Goal: Task Accomplishment & Management: Manage account settings

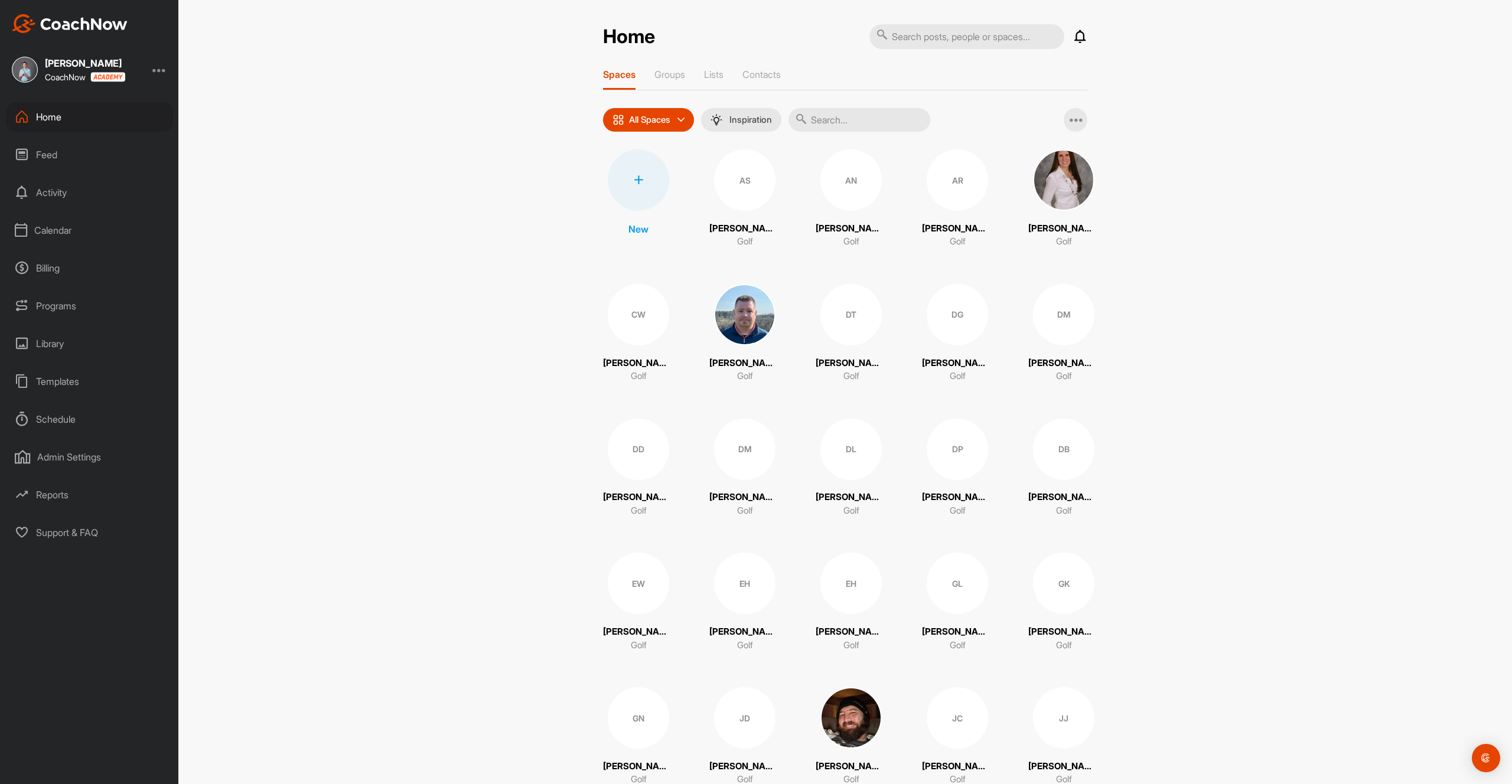
click at [68, 231] on div "Calendar" at bounding box center [90, 230] width 167 height 30
click at [70, 260] on div "My Calendar" at bounding box center [103, 266] width 140 height 25
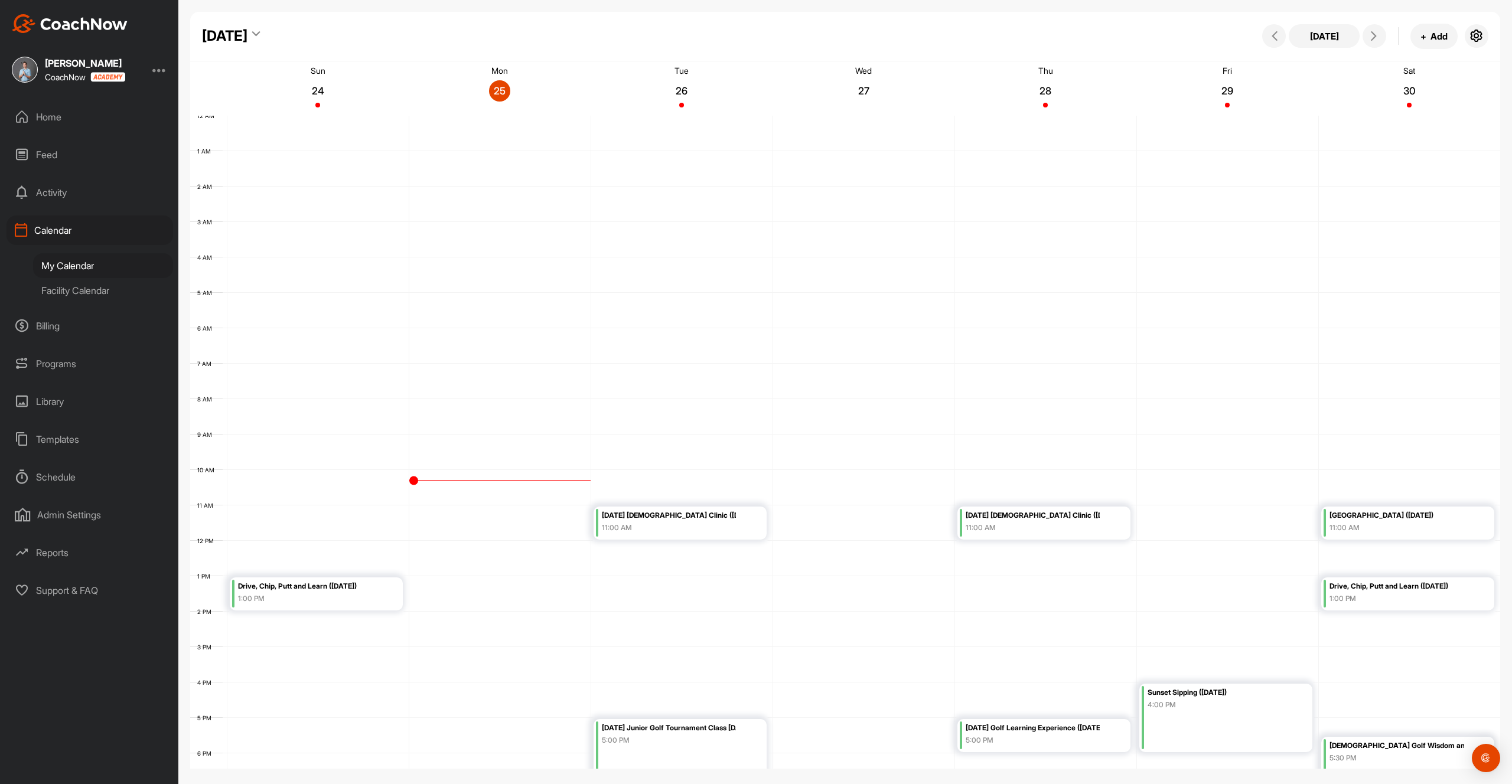
scroll to position [157, 0]
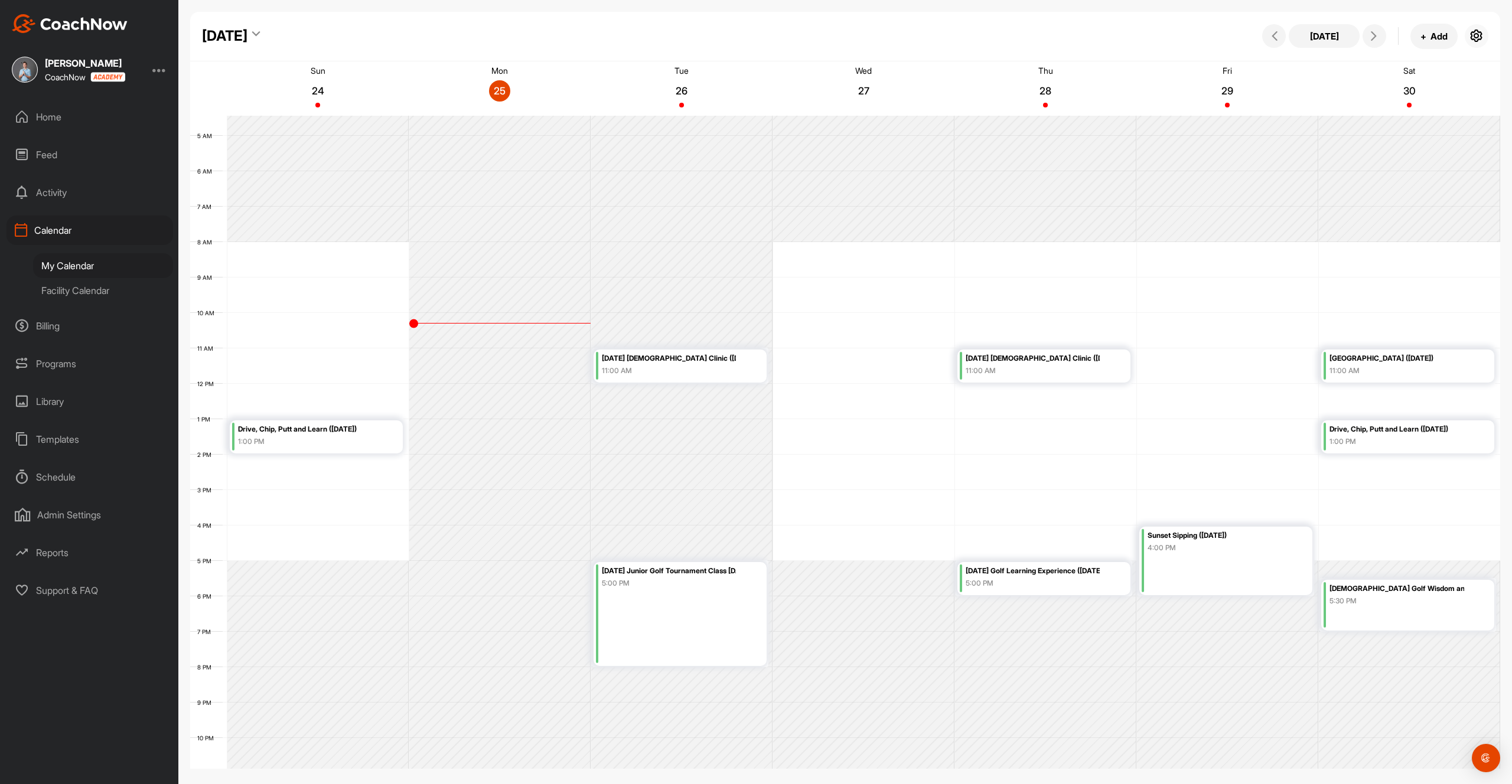
click at [1478, 35] on icon "button" at bounding box center [1477, 36] width 14 height 14
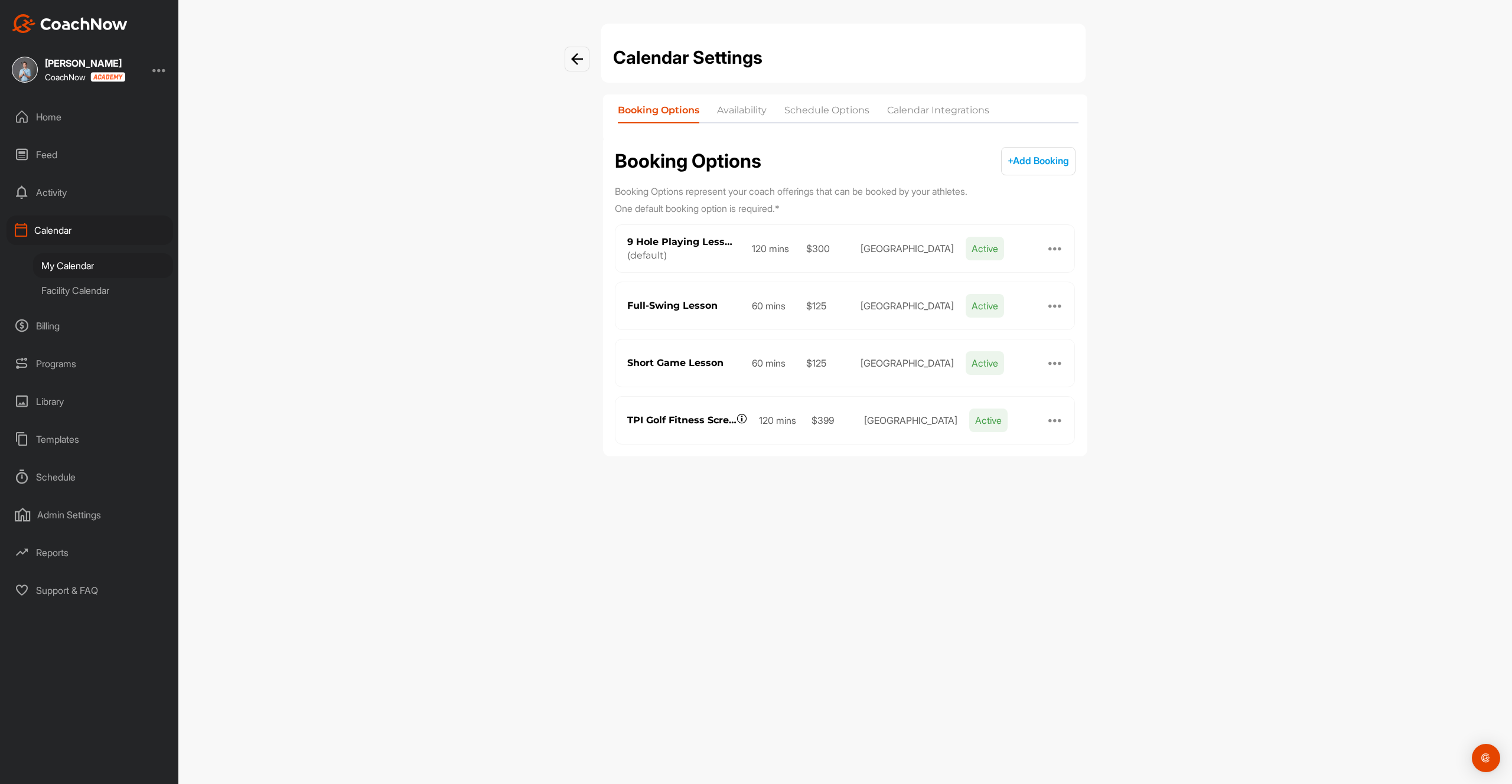
click at [931, 113] on li "Calendar Integrations" at bounding box center [939, 112] width 102 height 19
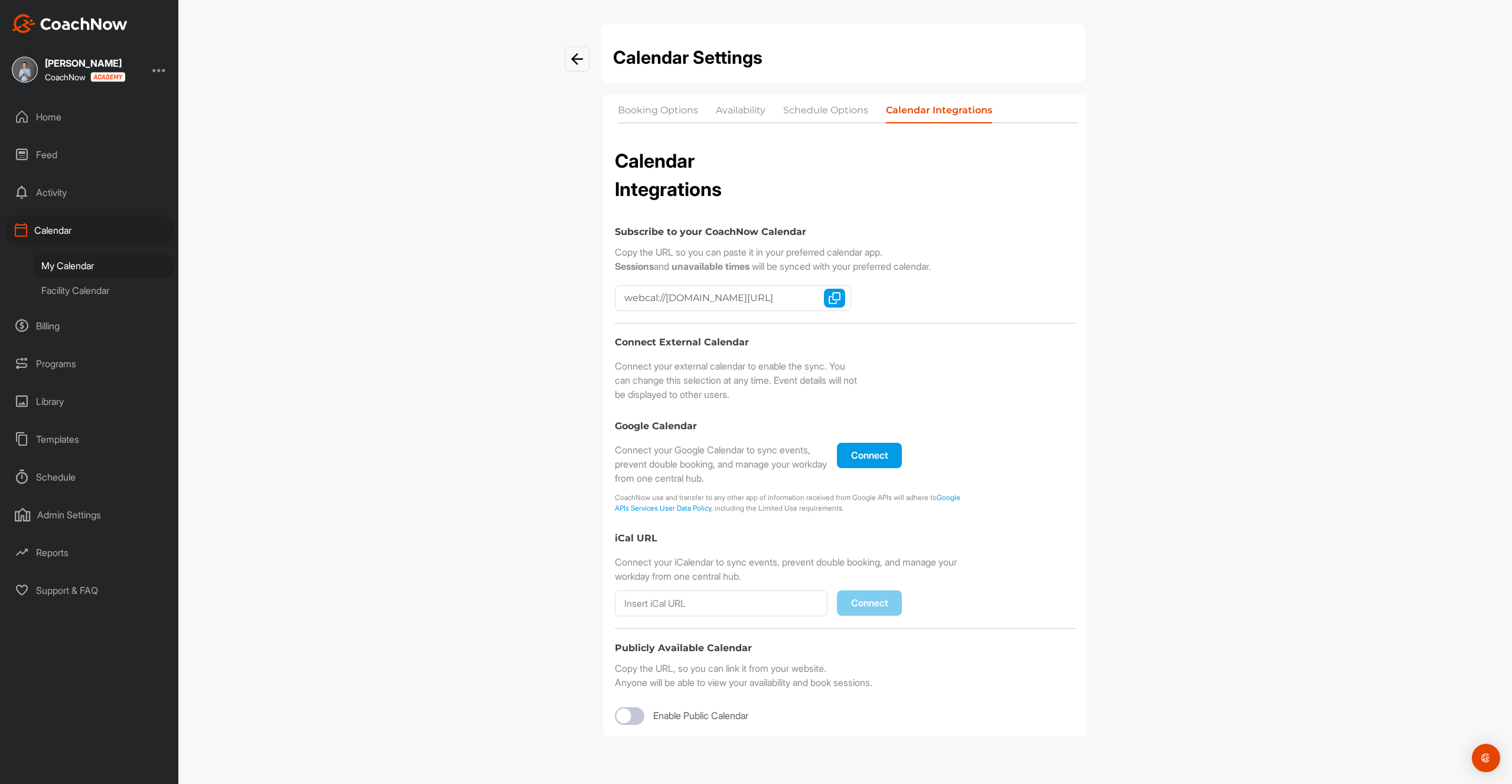
checkbox input "true"
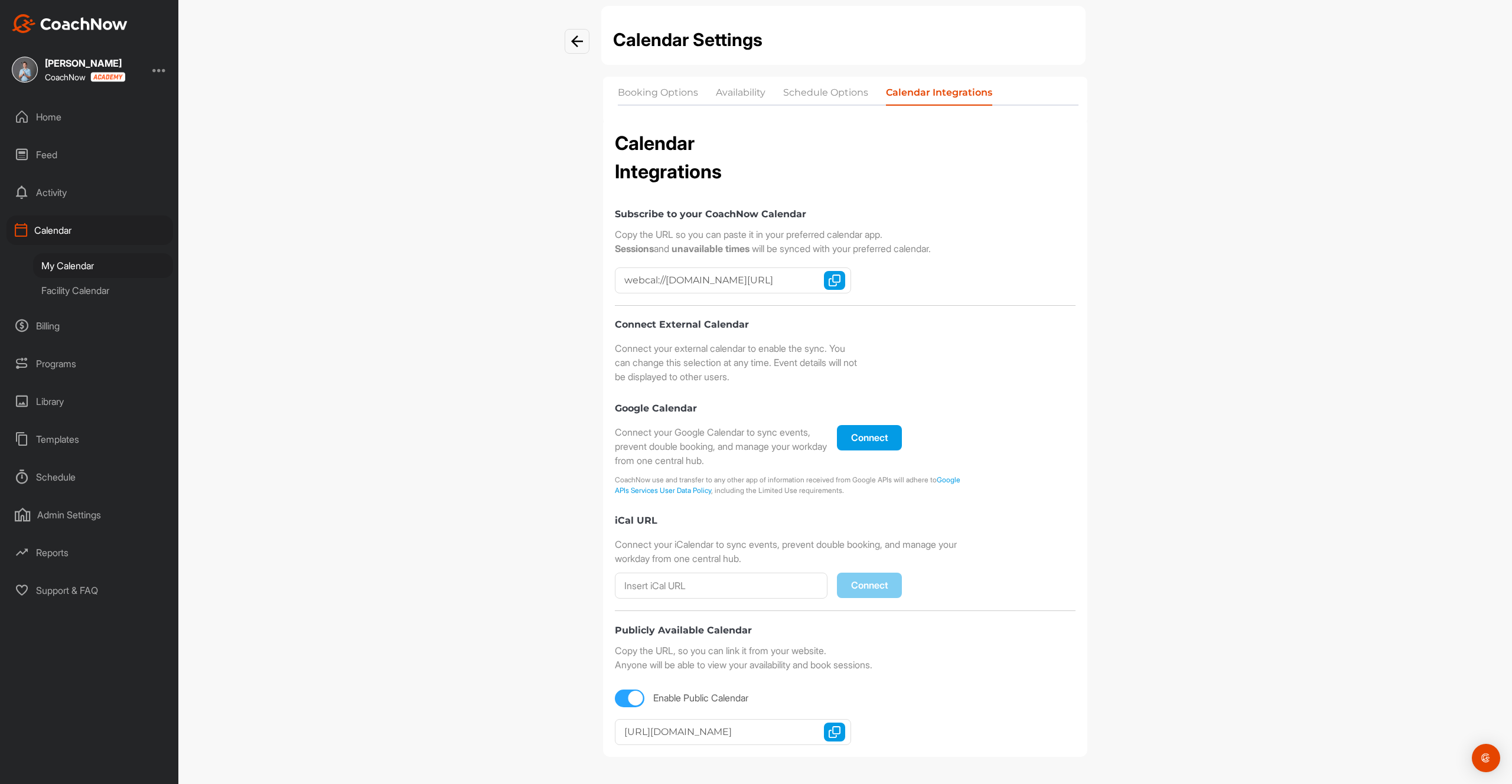
click at [840, 725] on button "Copy URL" at bounding box center [835, 732] width 22 height 19
click at [834, 734] on img "button" at bounding box center [835, 732] width 12 height 12
click at [72, 525] on div "Admin Settings" at bounding box center [90, 515] width 167 height 30
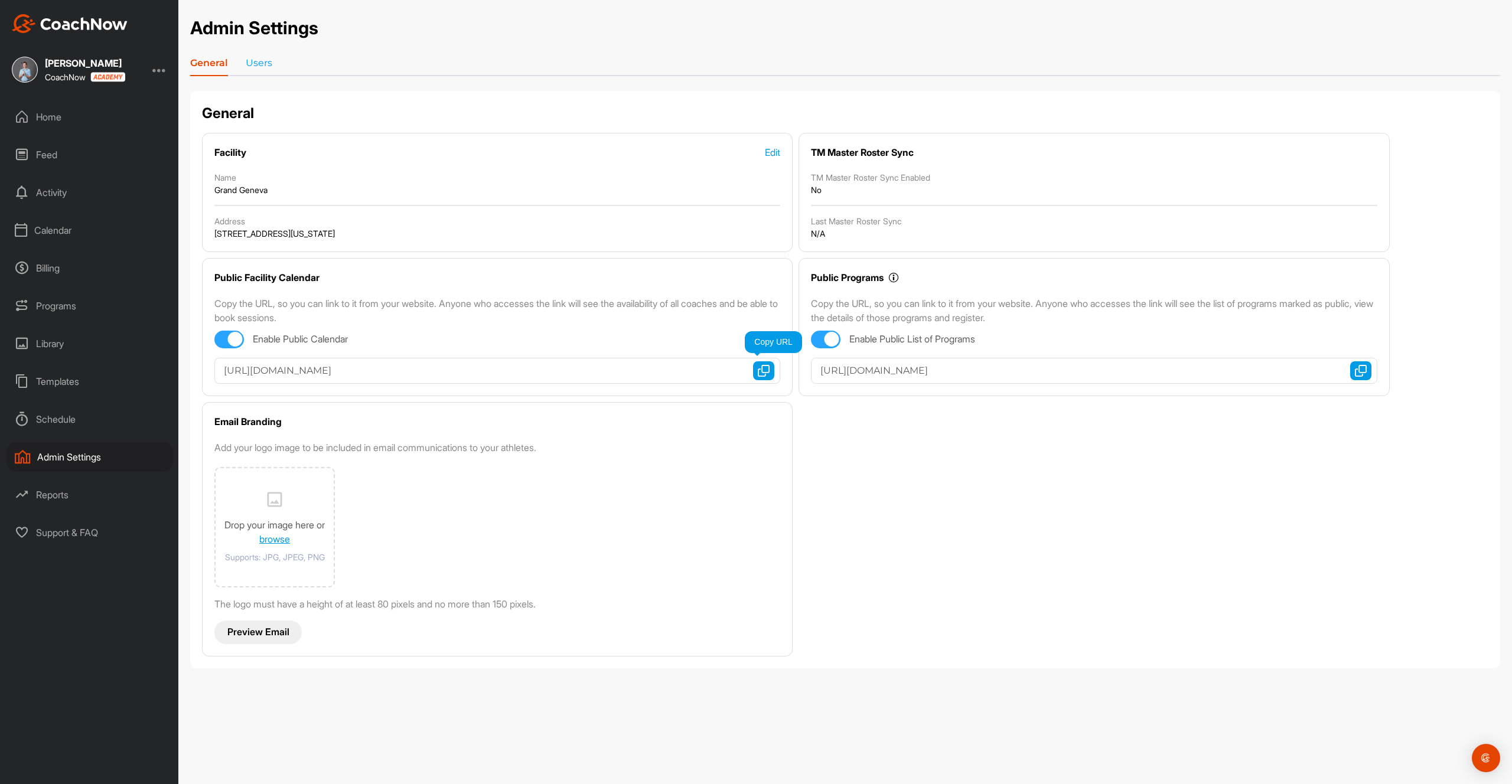
click at [767, 366] on img "button" at bounding box center [764, 370] width 12 height 12
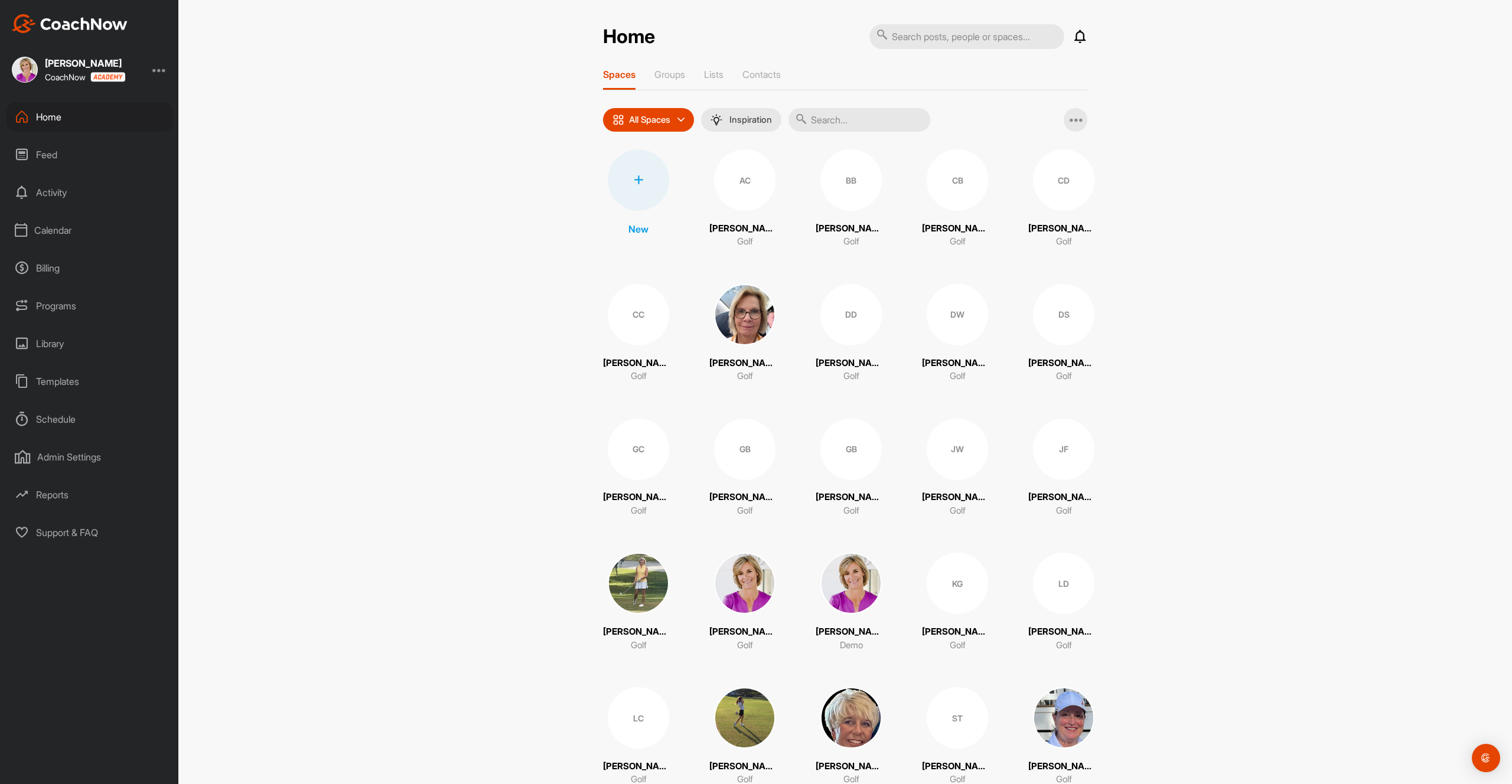
click at [64, 231] on div "Calendar" at bounding box center [90, 230] width 167 height 30
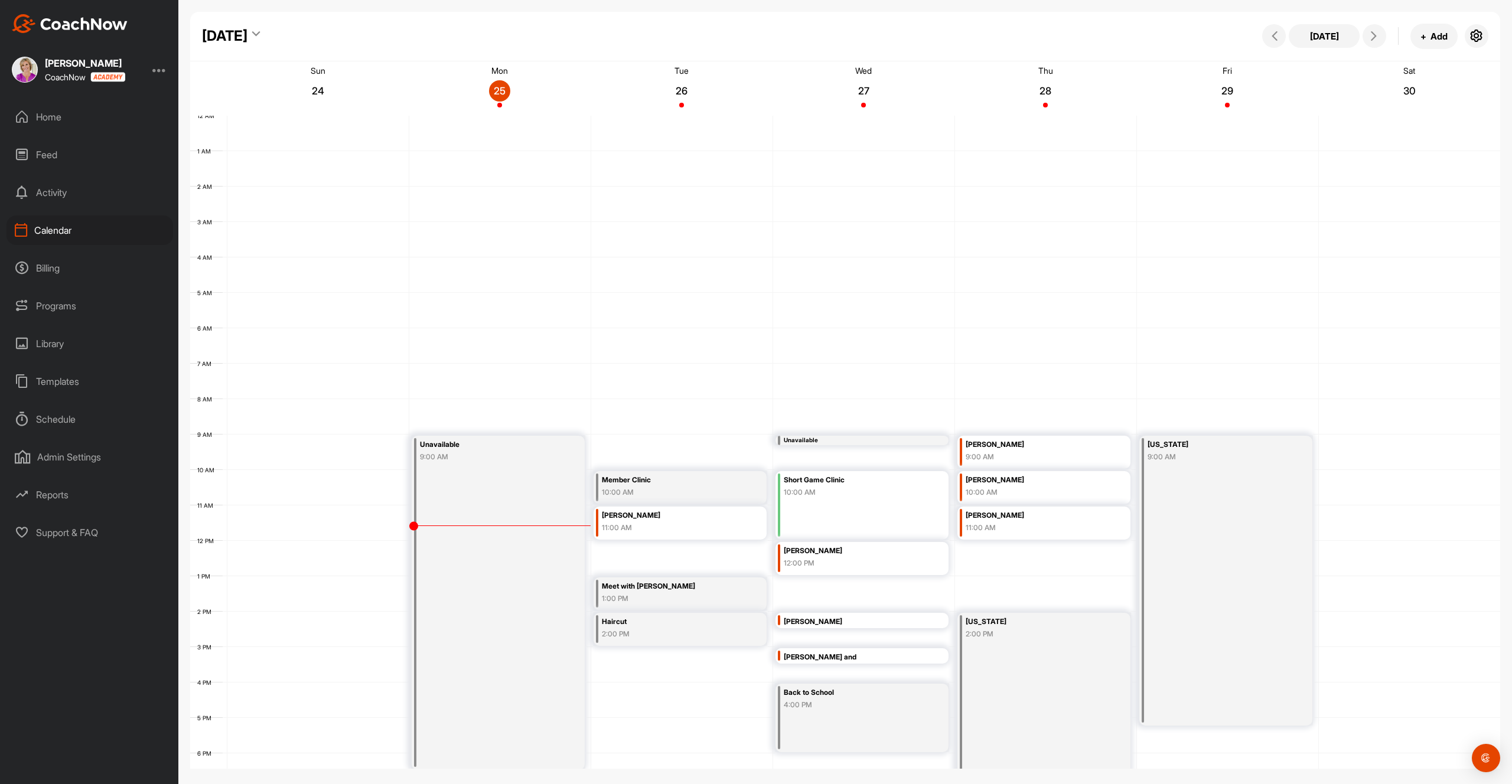
scroll to position [157, 0]
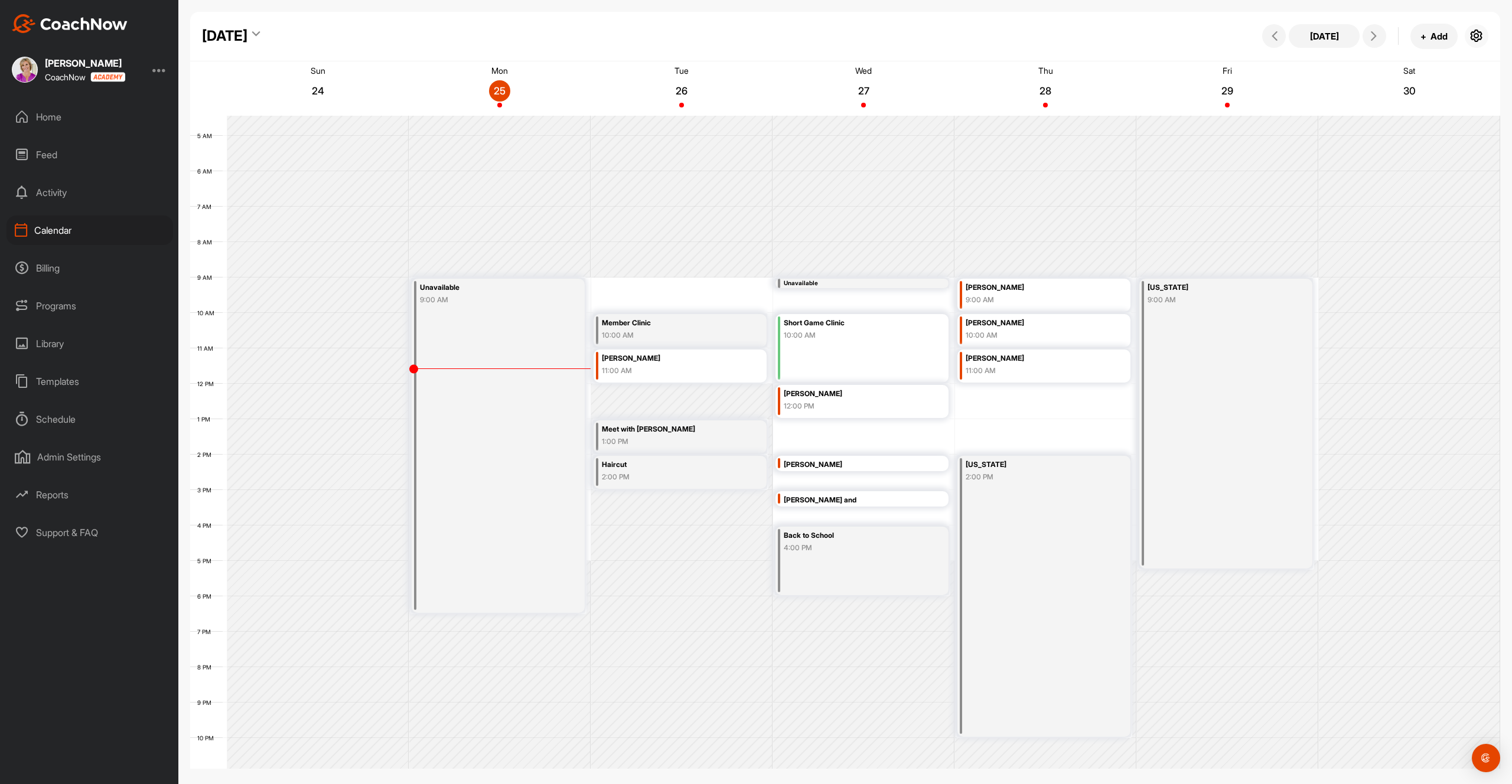
click at [1480, 36] on icon "button" at bounding box center [1477, 36] width 14 height 14
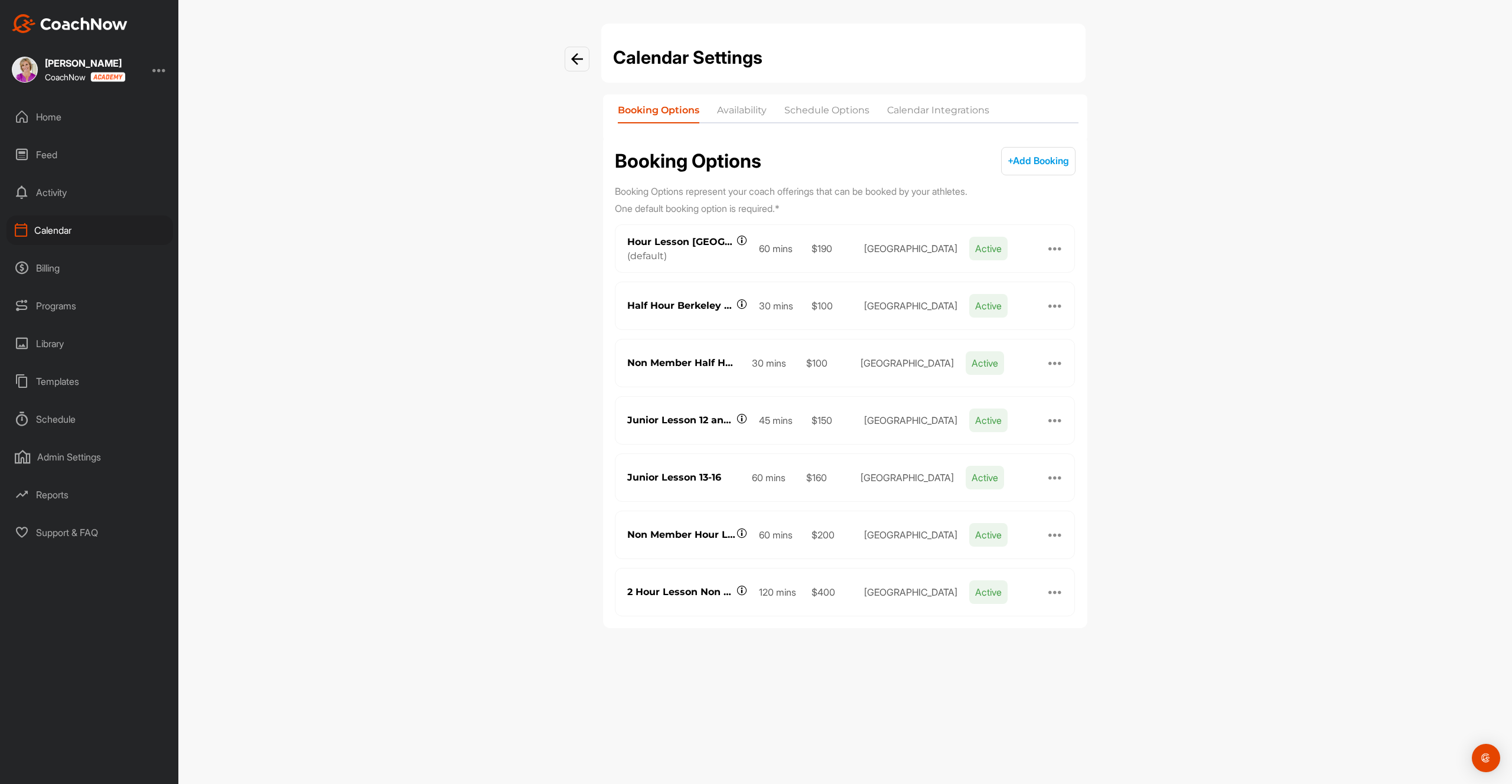
click at [934, 109] on li "Calendar Integrations" at bounding box center [939, 112] width 102 height 19
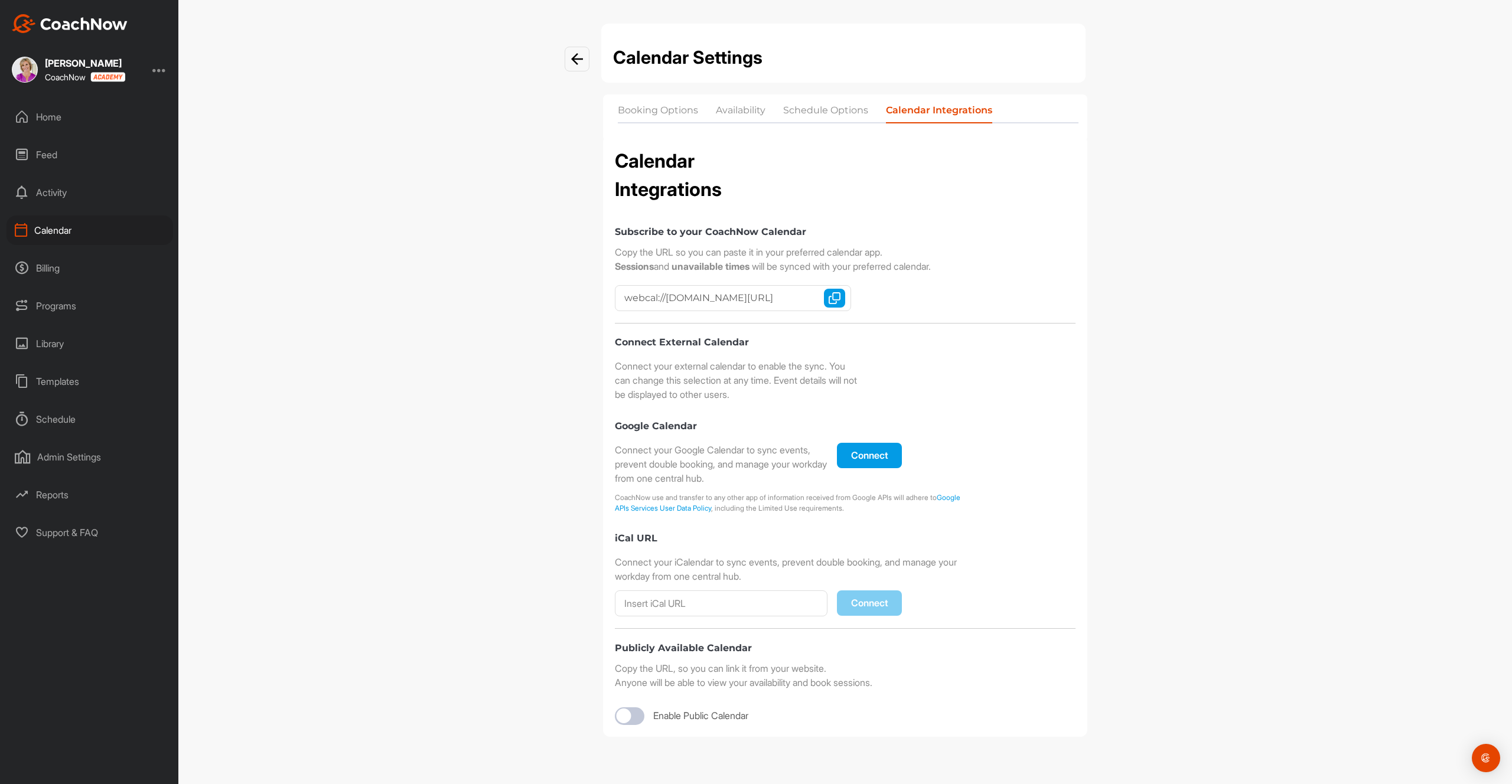
checkbox input "true"
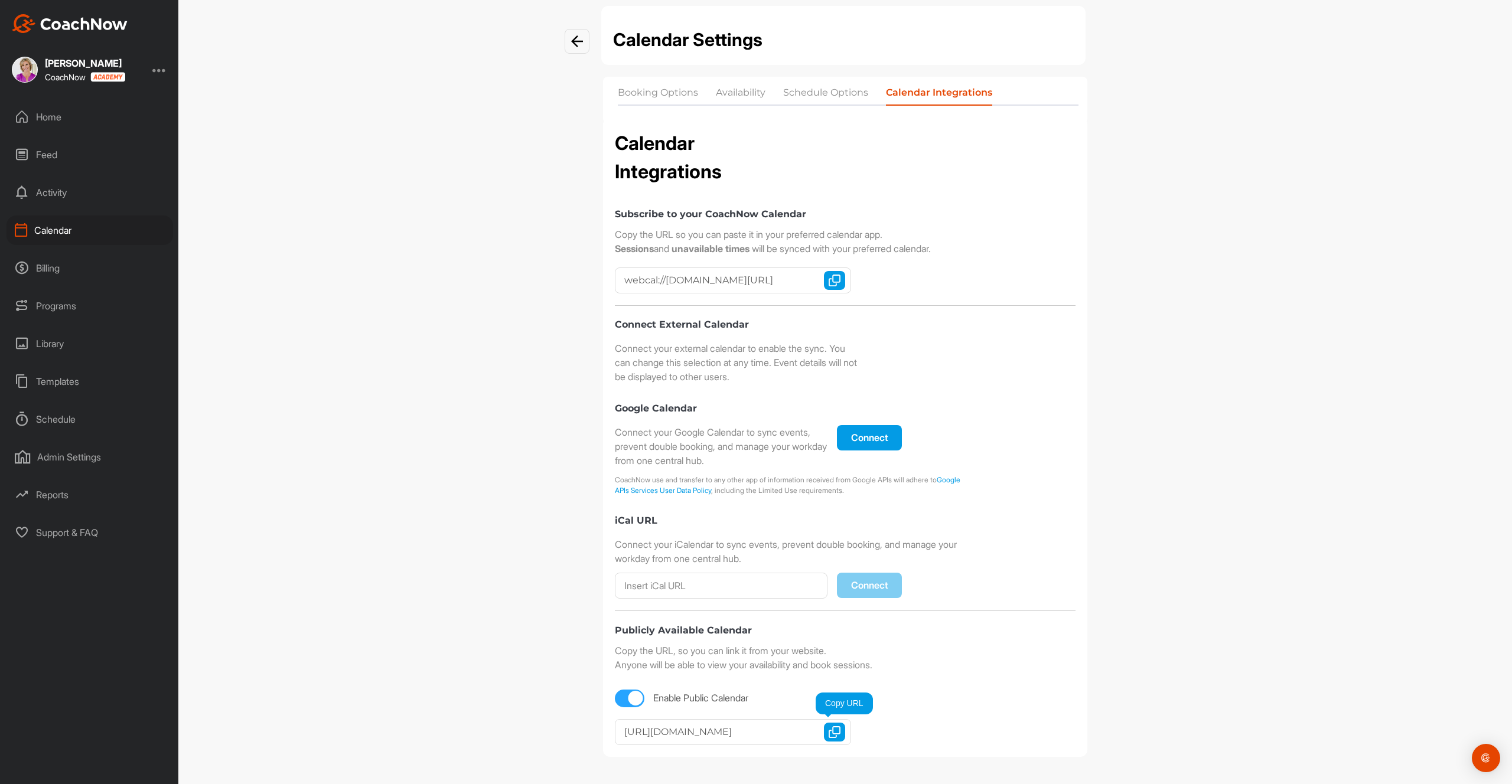
click at [835, 728] on img "button" at bounding box center [835, 732] width 12 height 12
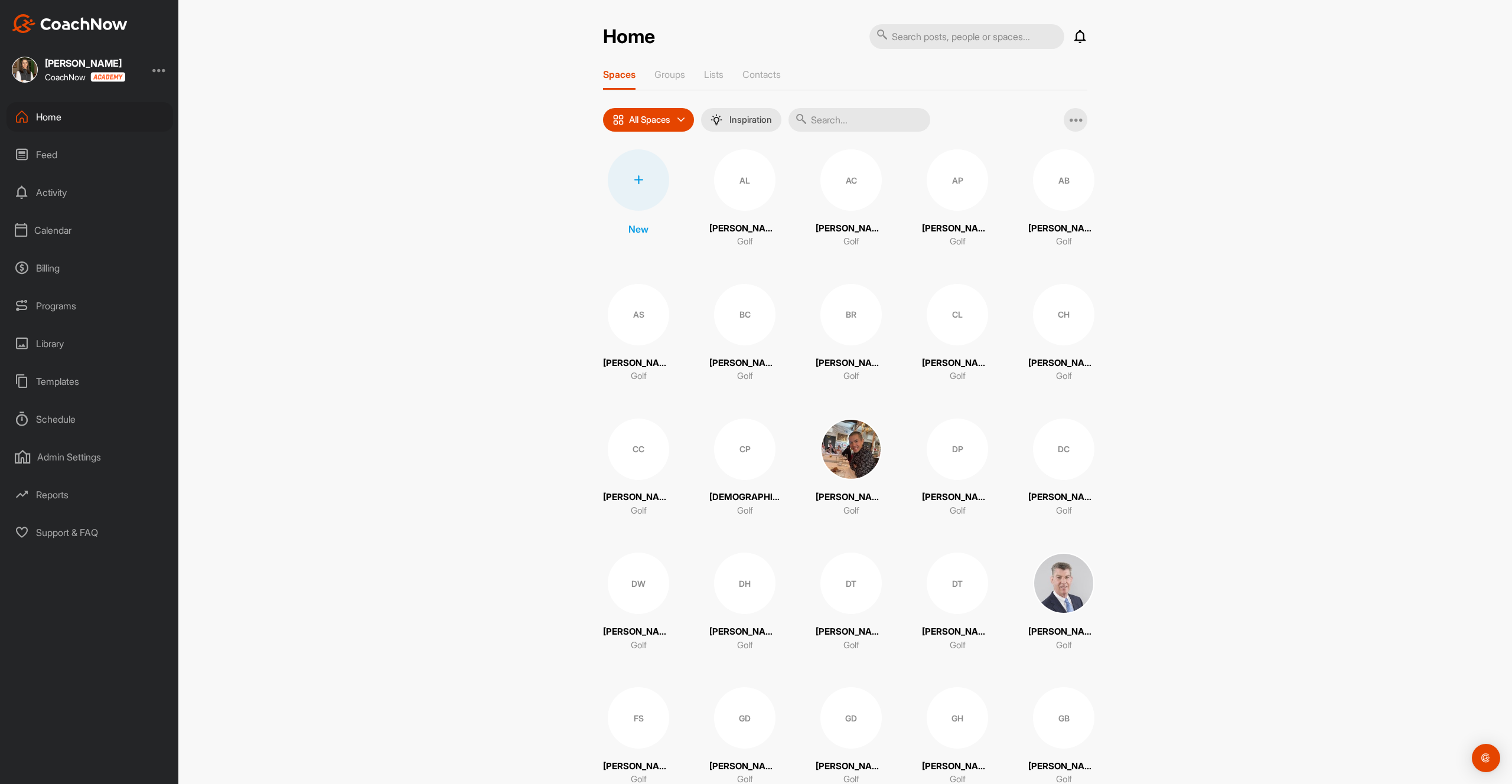
click at [58, 496] on div "Reports" at bounding box center [90, 494] width 167 height 30
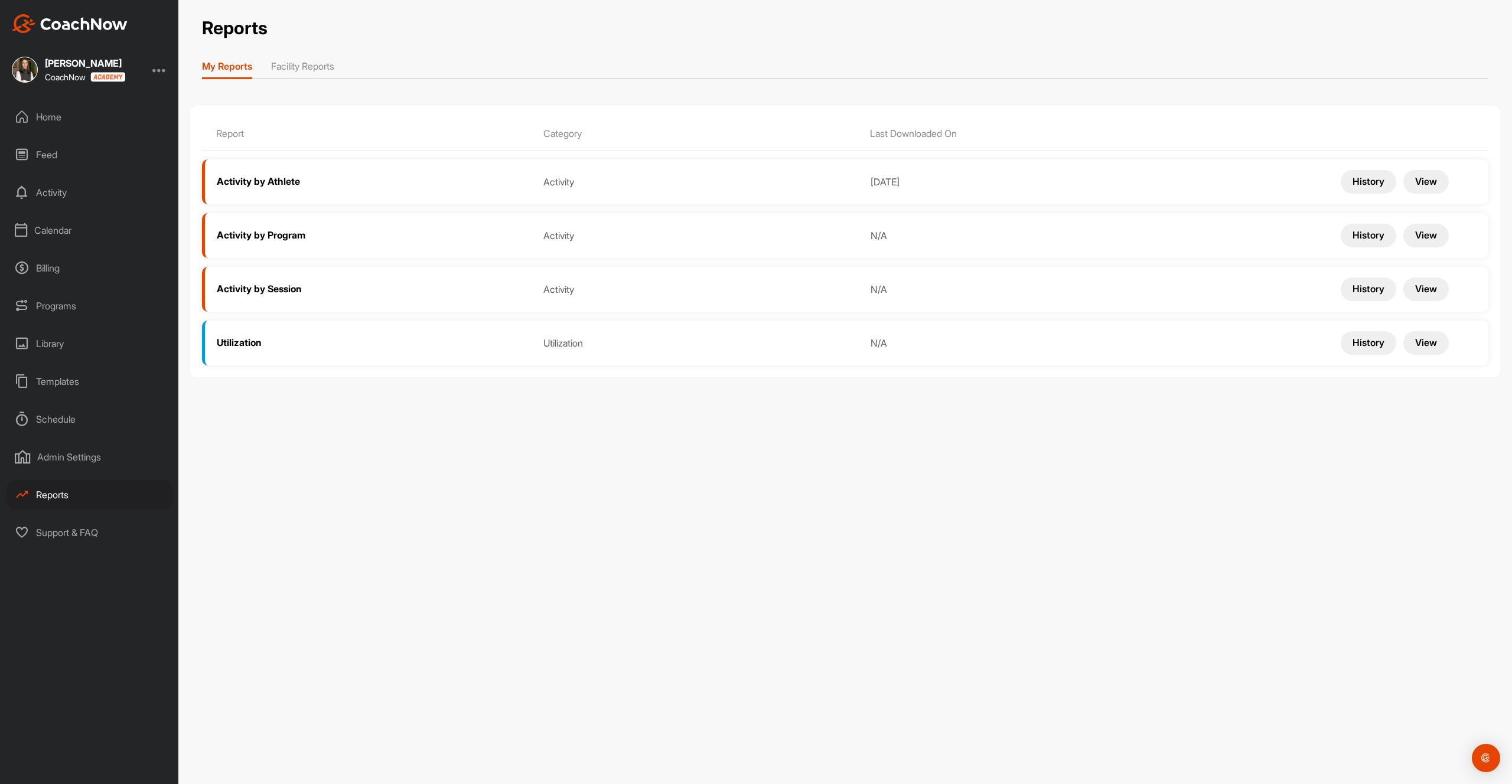
click at [322, 69] on li "Facility Reports" at bounding box center [302, 68] width 63 height 19
click at [57, 124] on div "Home" at bounding box center [90, 117] width 167 height 30
